Goal: Information Seeking & Learning: Learn about a topic

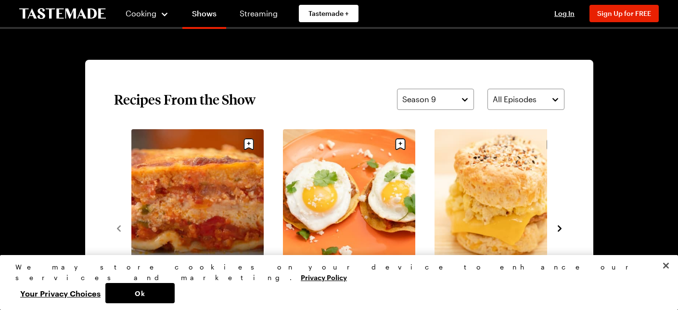
scroll to position [660, 0]
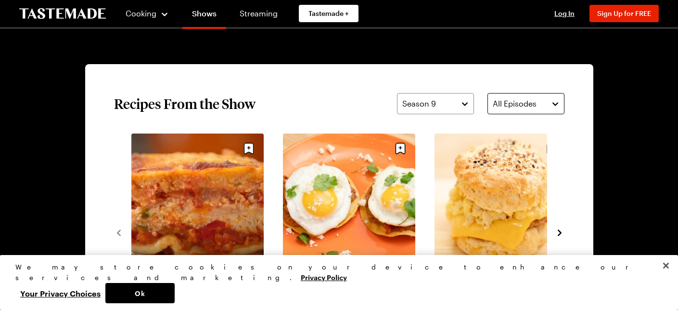
click at [549, 106] on button "All Episodes" at bounding box center [526, 103] width 77 height 21
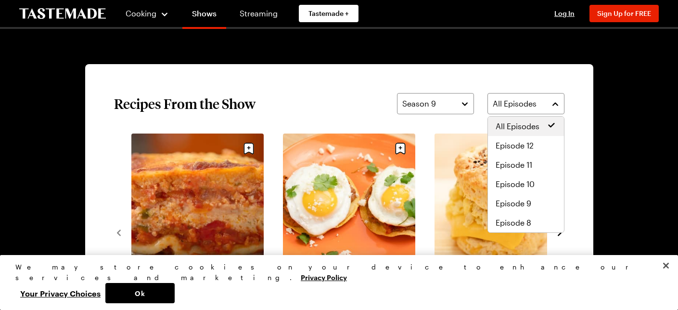
click at [582, 122] on section "Recipes From the Show Season 9 All Episodes Celebration Lasagna (1) 1h 10m Mexi…" at bounding box center [339, 232] width 508 height 336
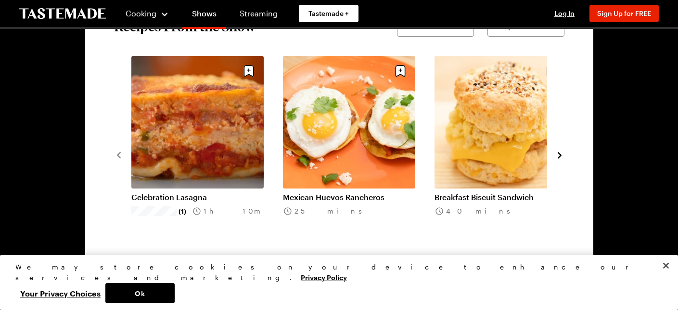
scroll to position [741, 0]
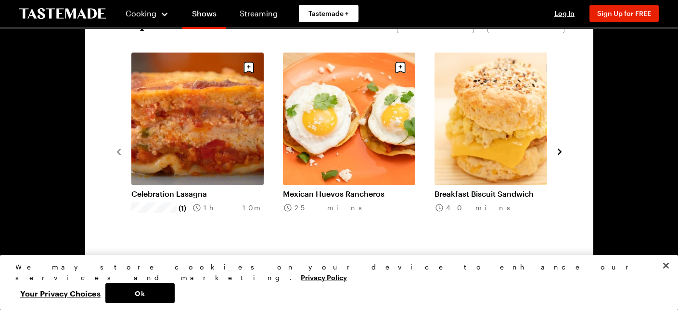
click at [559, 152] on icon "navigate to next item" at bounding box center [560, 152] width 10 height 10
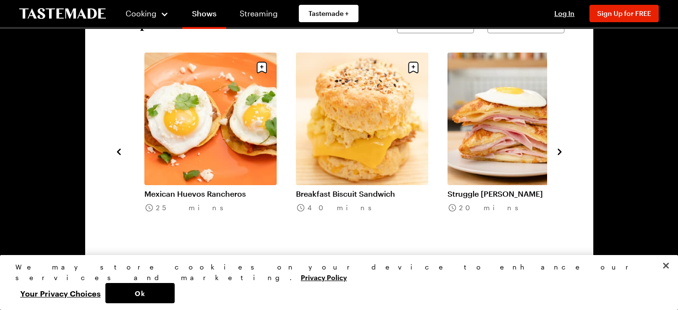
click at [560, 151] on icon "navigate to next item" at bounding box center [560, 151] width 4 height 6
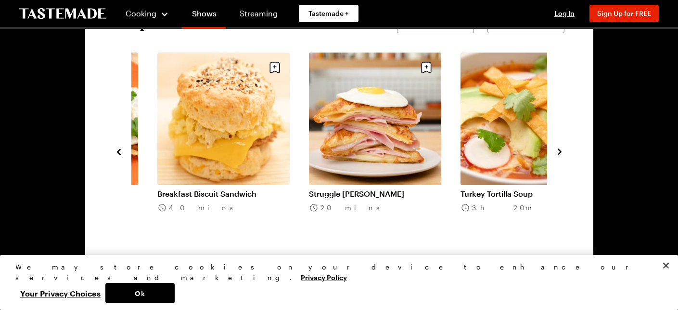
click at [559, 151] on icon "navigate to next item" at bounding box center [560, 151] width 4 height 6
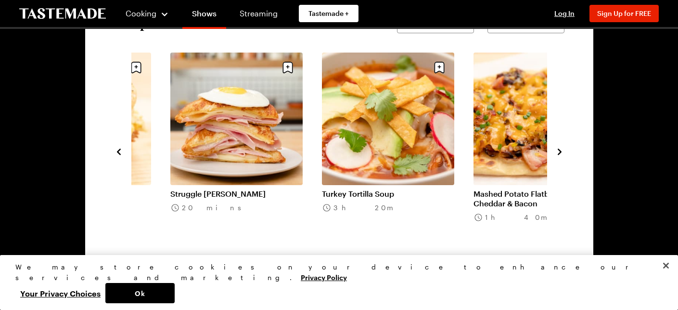
click at [559, 151] on icon "navigate to next item" at bounding box center [560, 151] width 4 height 6
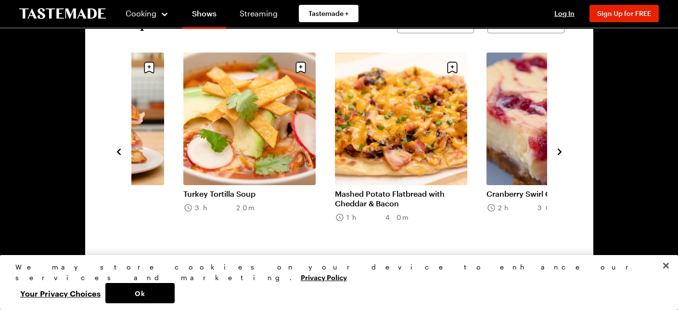
click at [559, 151] on icon "navigate to next item" at bounding box center [560, 151] width 4 height 6
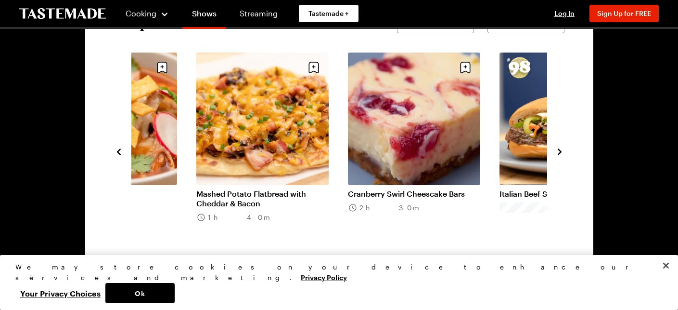
click at [559, 150] on icon "navigate to next item" at bounding box center [560, 151] width 4 height 6
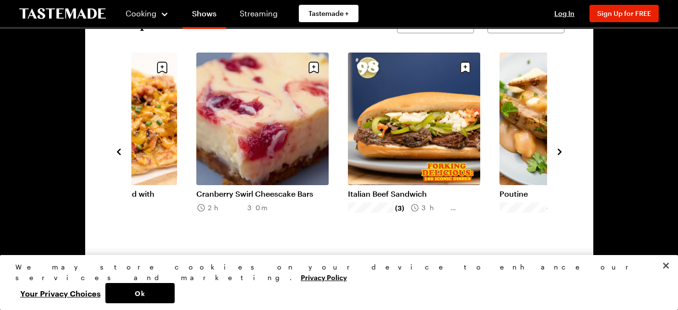
click at [559, 150] on icon "navigate to next item" at bounding box center [560, 151] width 4 height 6
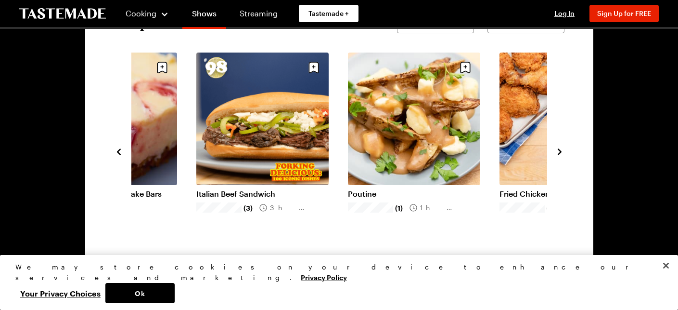
click at [559, 150] on icon "navigate to next item" at bounding box center [560, 151] width 4 height 6
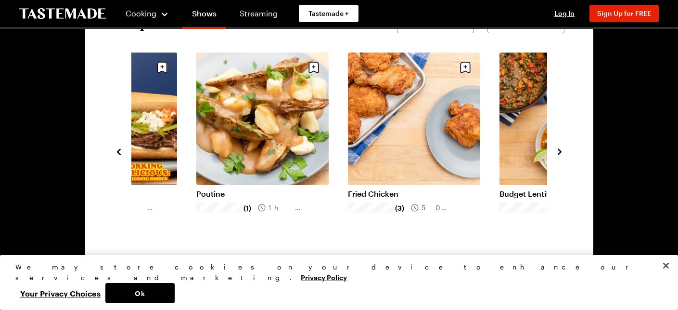
click at [559, 150] on icon "navigate to next item" at bounding box center [560, 151] width 4 height 6
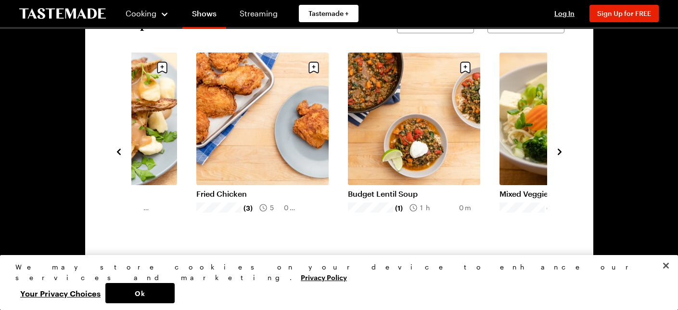
click at [559, 150] on icon "navigate to next item" at bounding box center [560, 151] width 4 height 6
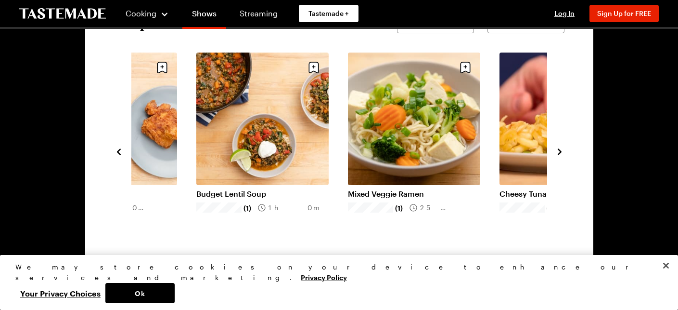
click at [559, 150] on icon "navigate to next item" at bounding box center [560, 151] width 4 height 6
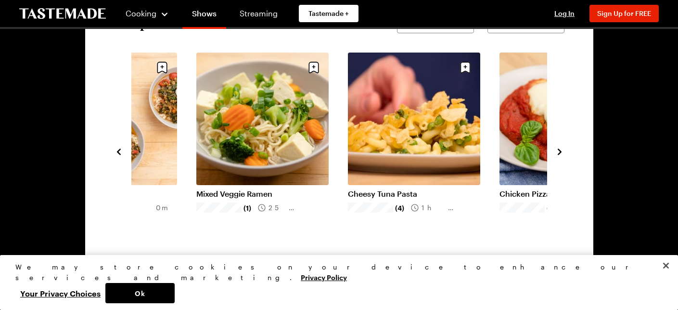
click at [559, 150] on icon "navigate to next item" at bounding box center [560, 151] width 4 height 6
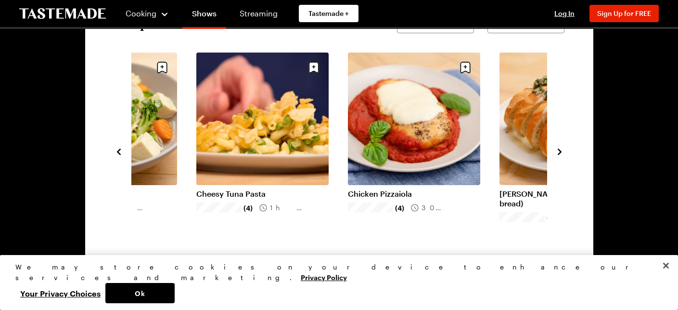
click at [559, 150] on icon "navigate to next item" at bounding box center [560, 151] width 4 height 6
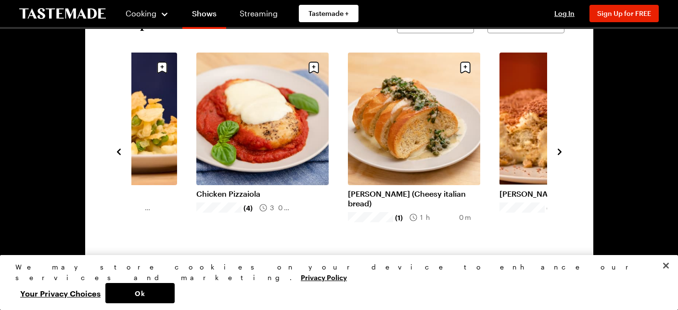
click at [559, 149] on icon "navigate to next item" at bounding box center [560, 152] width 10 height 10
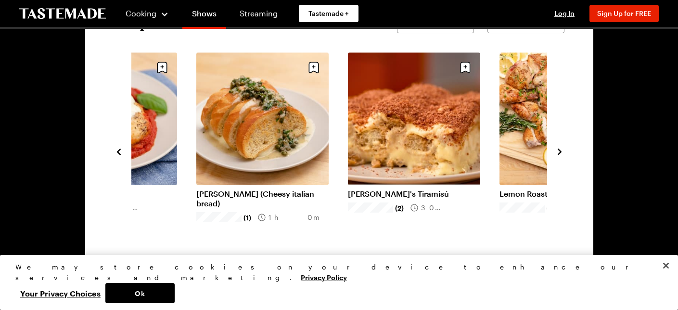
click at [559, 148] on icon "navigate to next item" at bounding box center [560, 152] width 10 height 10
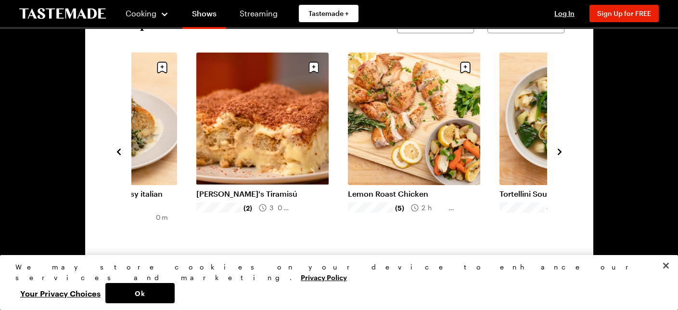
click at [559, 148] on icon "navigate to next item" at bounding box center [560, 152] width 10 height 10
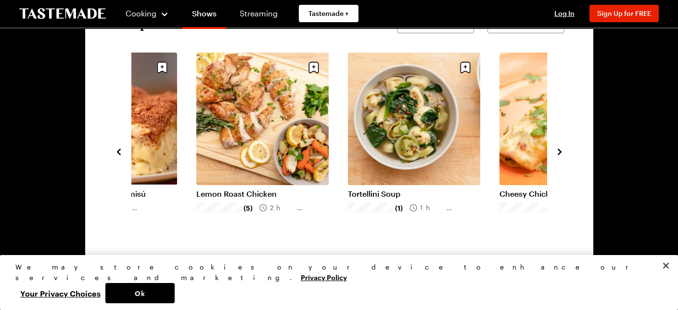
click at [559, 148] on icon "navigate to next item" at bounding box center [560, 152] width 10 height 10
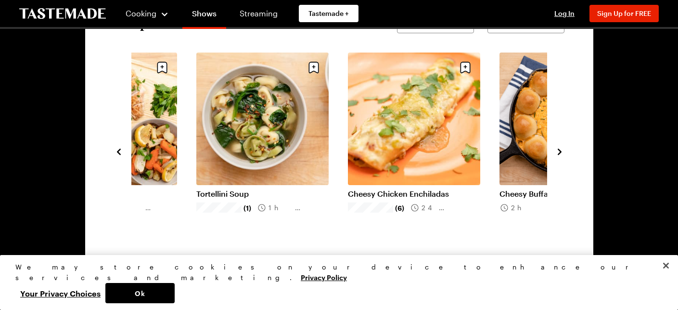
click at [559, 148] on icon "navigate to next item" at bounding box center [560, 152] width 10 height 10
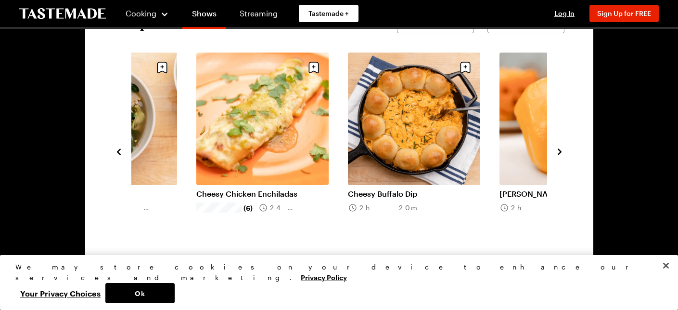
click at [559, 148] on icon "navigate to next item" at bounding box center [560, 152] width 10 height 10
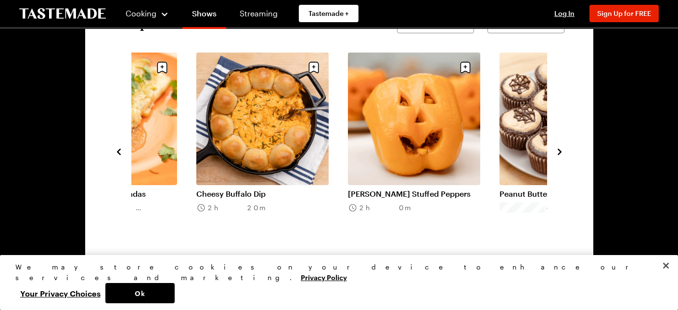
click at [559, 148] on icon "navigate to next item" at bounding box center [560, 152] width 10 height 10
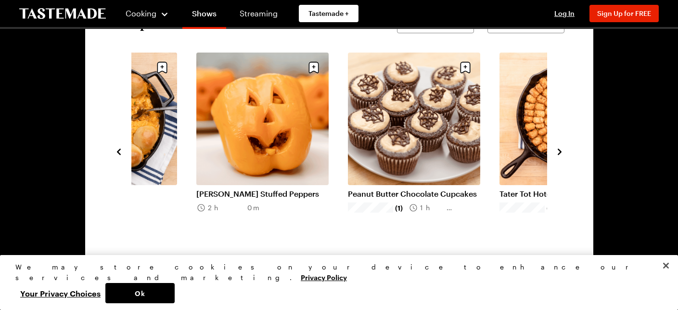
click at [559, 148] on icon "navigate to next item" at bounding box center [560, 152] width 10 height 10
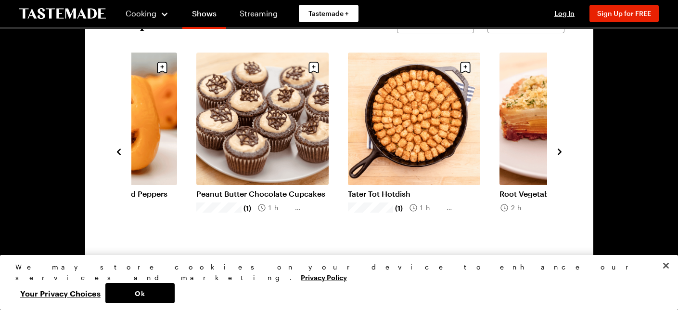
click at [559, 148] on icon "navigate to next item" at bounding box center [560, 152] width 10 height 10
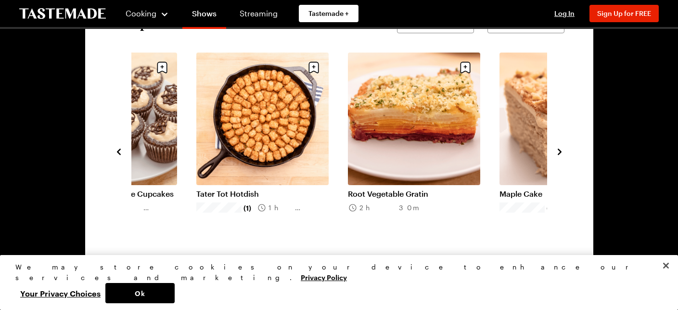
click at [559, 148] on icon "navigate to next item" at bounding box center [560, 152] width 10 height 10
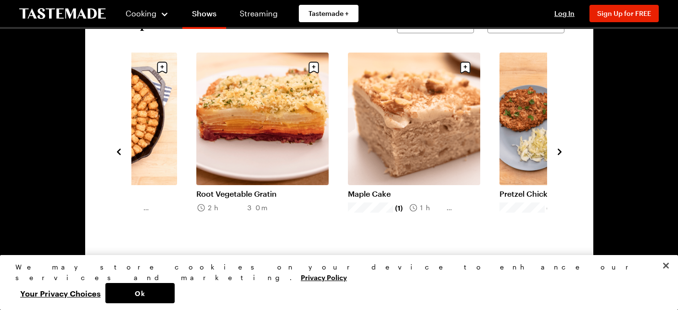
click at [559, 148] on icon "navigate to next item" at bounding box center [560, 152] width 10 height 10
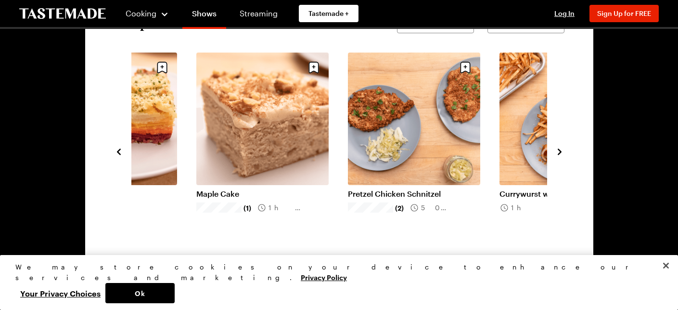
click at [559, 148] on icon "navigate to next item" at bounding box center [560, 152] width 10 height 10
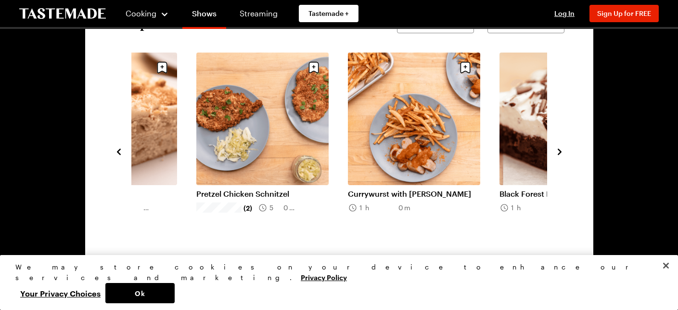
click at [559, 148] on icon "navigate to next item" at bounding box center [560, 152] width 10 height 10
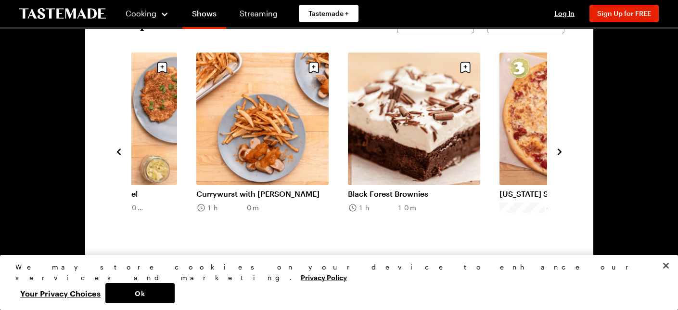
click at [559, 148] on icon "navigate to next item" at bounding box center [560, 152] width 10 height 10
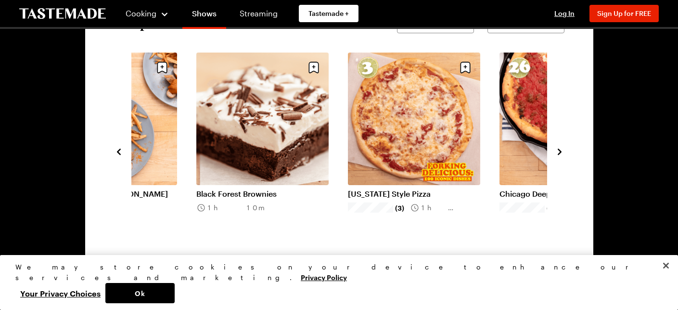
click at [559, 148] on icon "navigate to next item" at bounding box center [560, 152] width 10 height 10
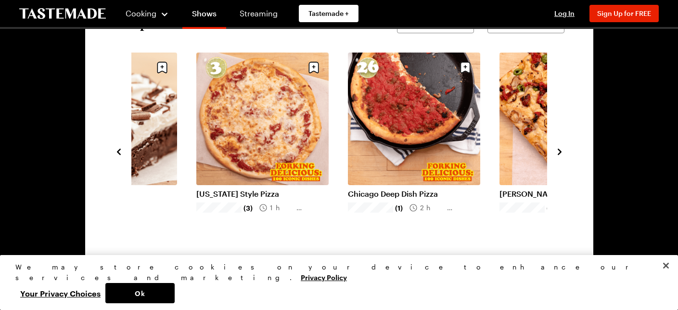
click at [559, 148] on icon "navigate to next item" at bounding box center [560, 152] width 10 height 10
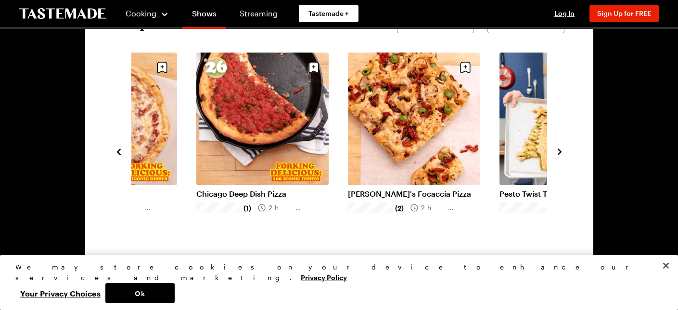
click at [559, 148] on icon "navigate to next item" at bounding box center [560, 152] width 10 height 10
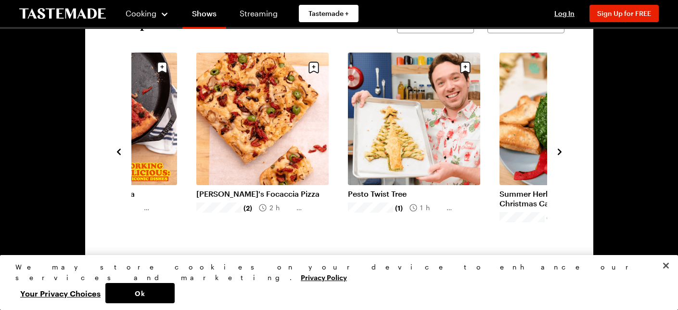
click at [559, 148] on icon "navigate to next item" at bounding box center [560, 152] width 10 height 10
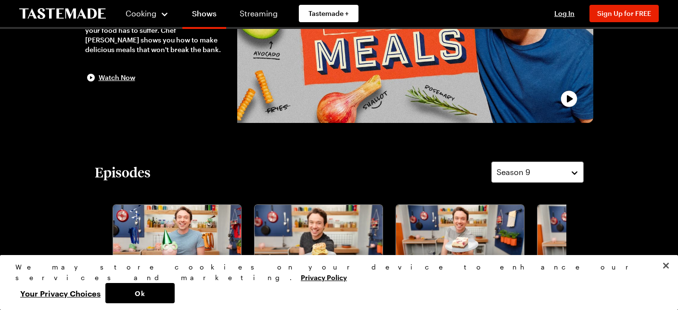
scroll to position [0, 0]
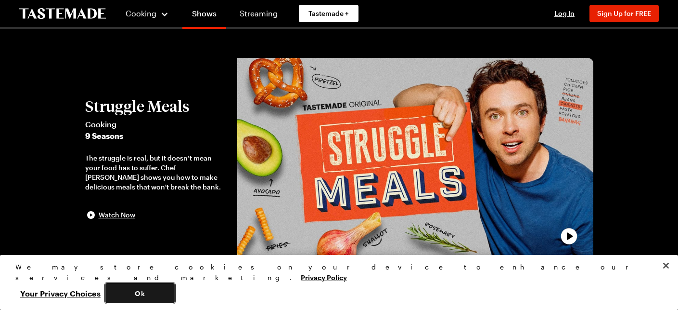
click at [175, 298] on button "Ok" at bounding box center [139, 293] width 69 height 20
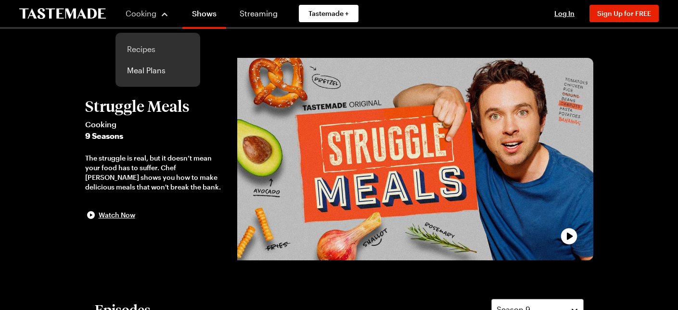
click at [140, 51] on link "Recipes" at bounding box center [157, 49] width 73 height 21
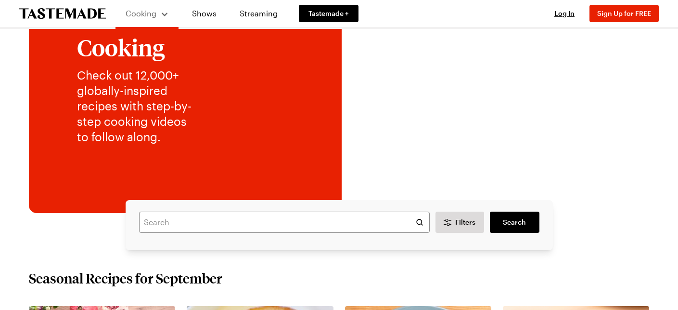
scroll to position [138, 0]
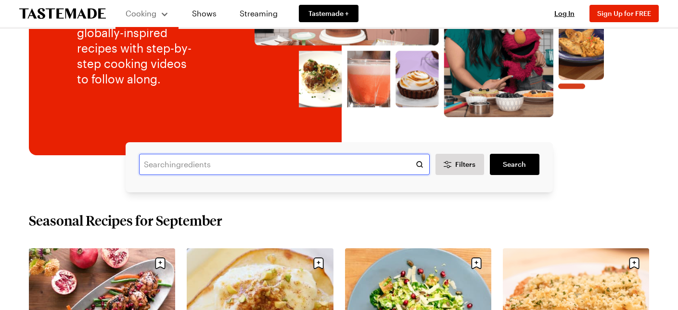
click at [278, 166] on input "text" at bounding box center [284, 164] width 291 height 21
type input "detroit pizza"
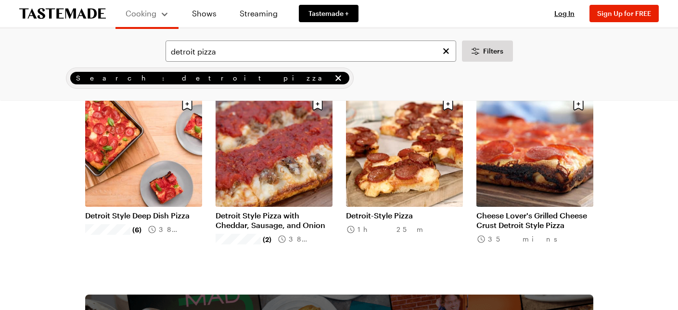
scroll to position [78, 0]
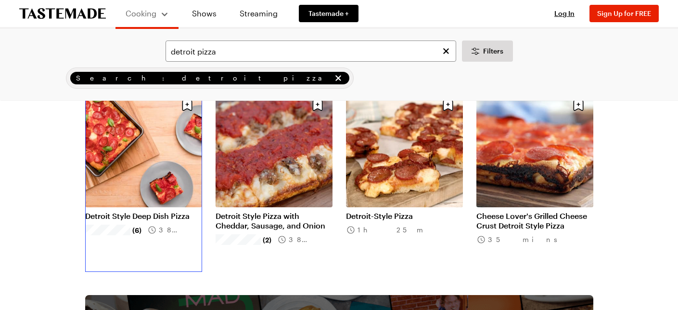
click at [154, 216] on link "Detroit Style Deep Dish Pizza" at bounding box center [143, 216] width 117 height 10
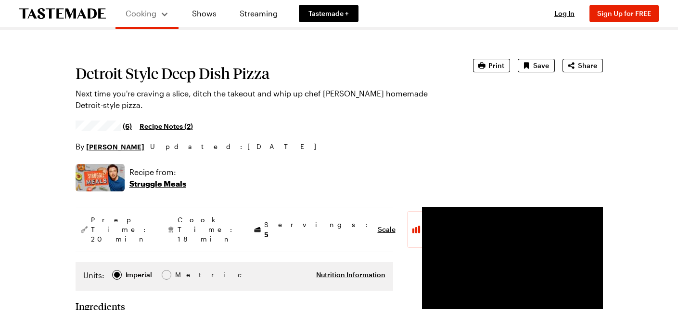
scroll to position [33, 0]
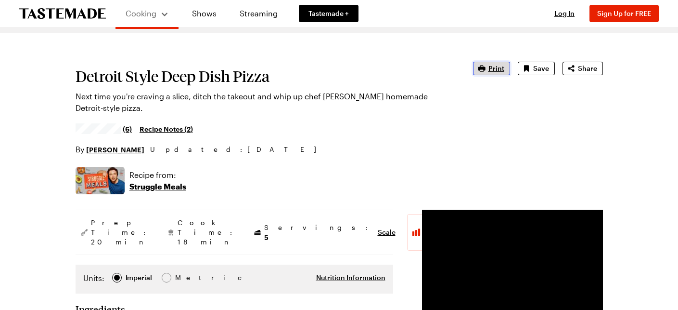
click at [501, 71] on span "Print" at bounding box center [497, 69] width 16 height 10
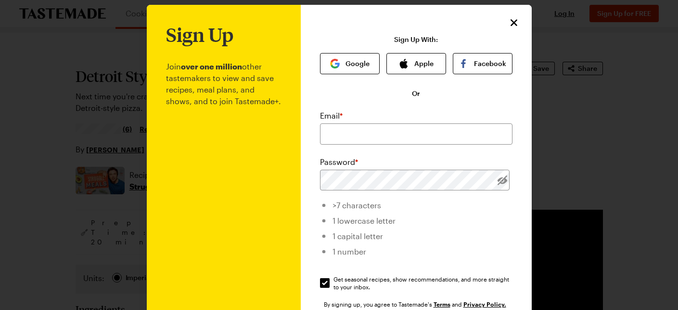
scroll to position [0, 0]
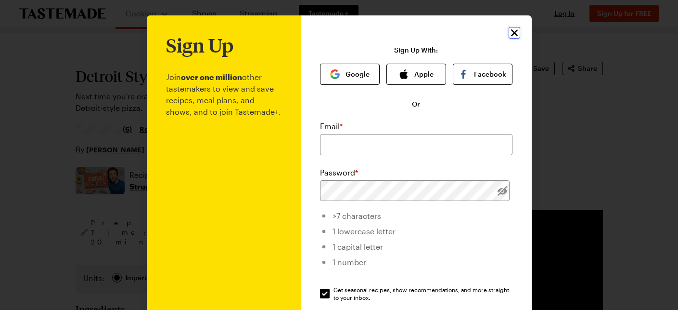
click at [515, 33] on icon "Close" at bounding box center [514, 32] width 7 height 7
